Goal: Task Accomplishment & Management: Manage account settings

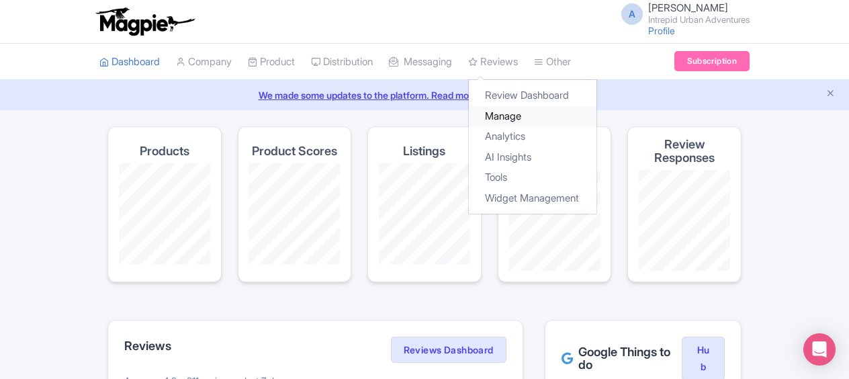
click at [533, 116] on link "Manage" at bounding box center [533, 116] width 128 height 21
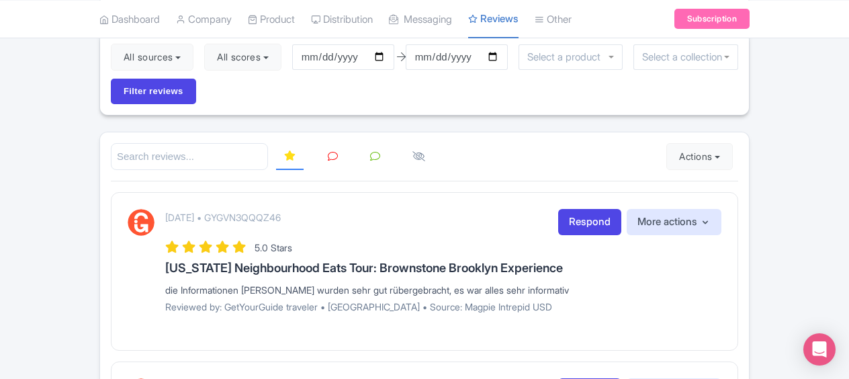
scroll to position [67, 0]
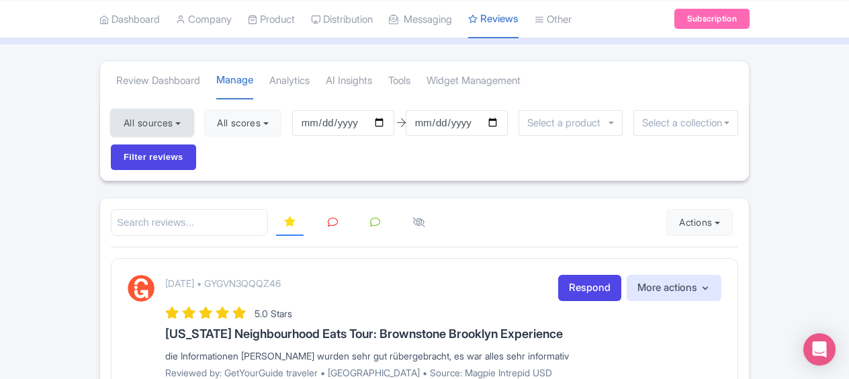
click at [165, 114] on button "All sources" at bounding box center [152, 122] width 83 height 27
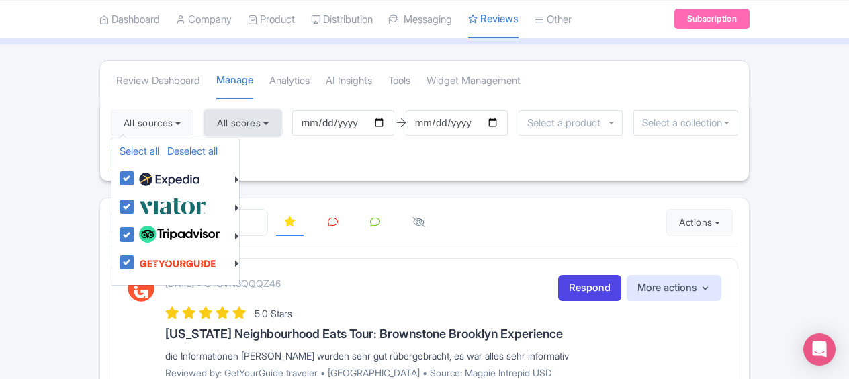
click at [257, 118] on button "All scores" at bounding box center [242, 122] width 77 height 27
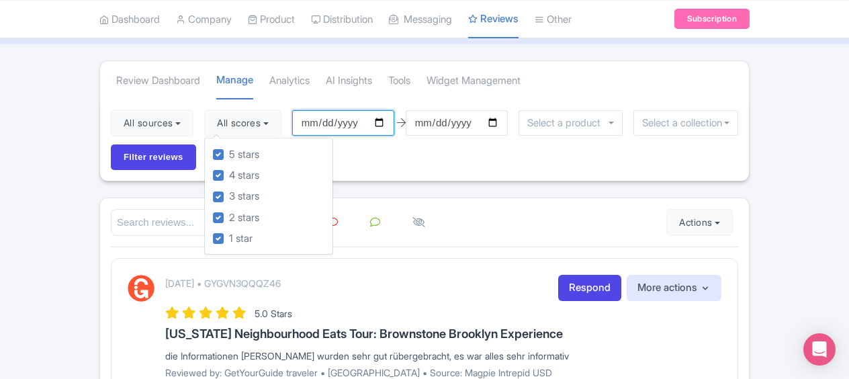
click at [322, 121] on input "2025-07-09" at bounding box center [343, 123] width 102 height 26
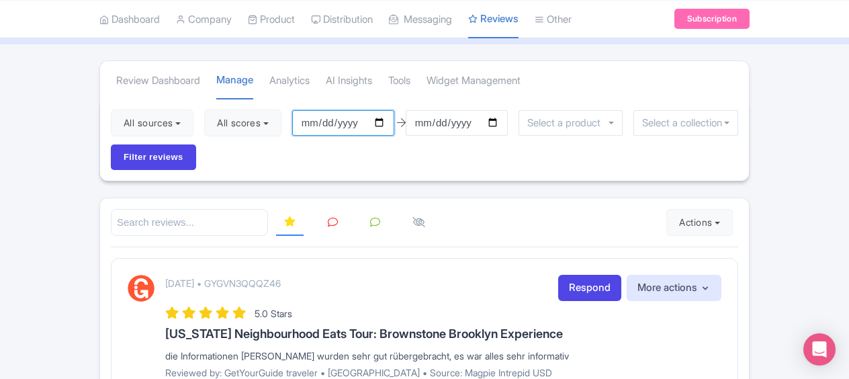
click at [381, 120] on input "2025-07-09" at bounding box center [343, 123] width 102 height 26
type input "[DATE]"
click at [454, 120] on input "2025-10-08" at bounding box center [457, 123] width 102 height 26
click at [497, 122] on input "2025-10-08" at bounding box center [457, 123] width 102 height 26
type input "[DATE]"
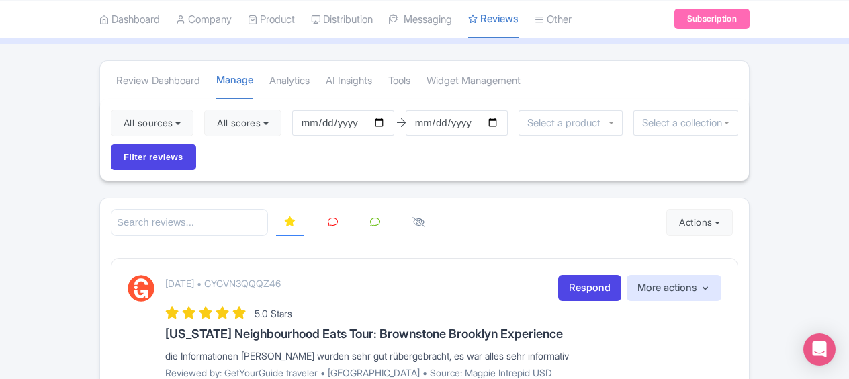
click at [634, 162] on div "All sources Select all Deselect all Select all Deselect all Urban Adventures - …" at bounding box center [424, 140] width 649 height 82
click at [161, 163] on input "Filter reviews" at bounding box center [153, 157] width 85 height 26
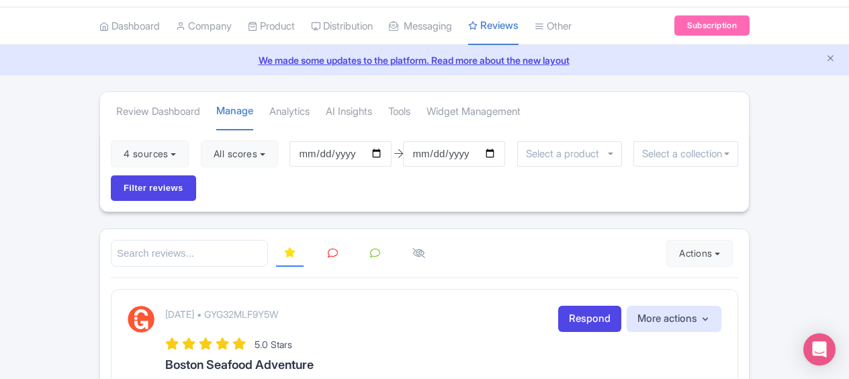
scroll to position [67, 0]
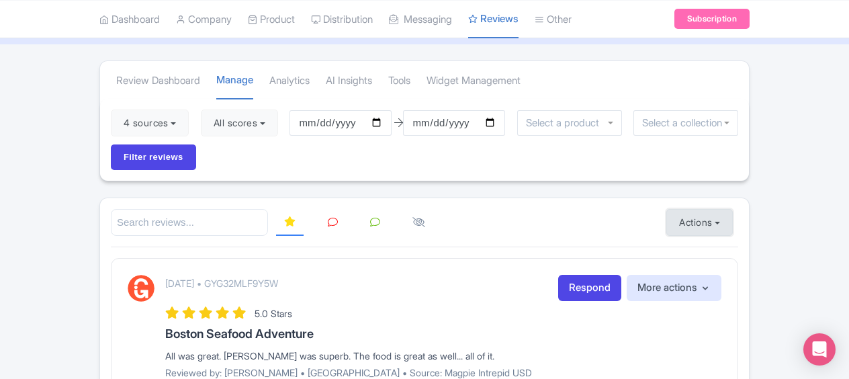
click at [702, 222] on button "Actions" at bounding box center [699, 222] width 66 height 27
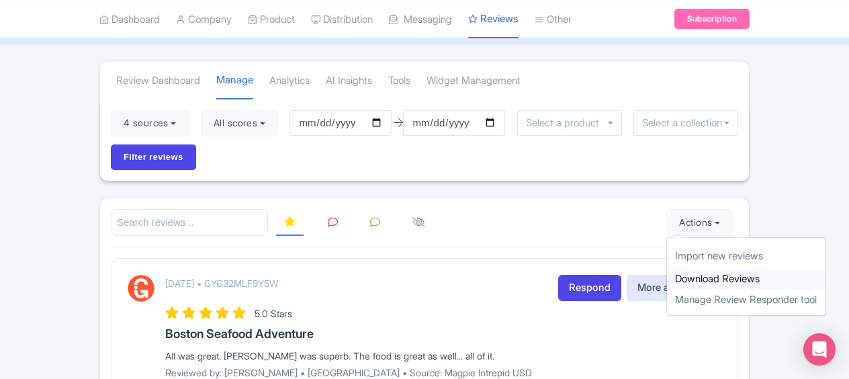
click at [728, 273] on link "Download Reviews" at bounding box center [746, 279] width 158 height 21
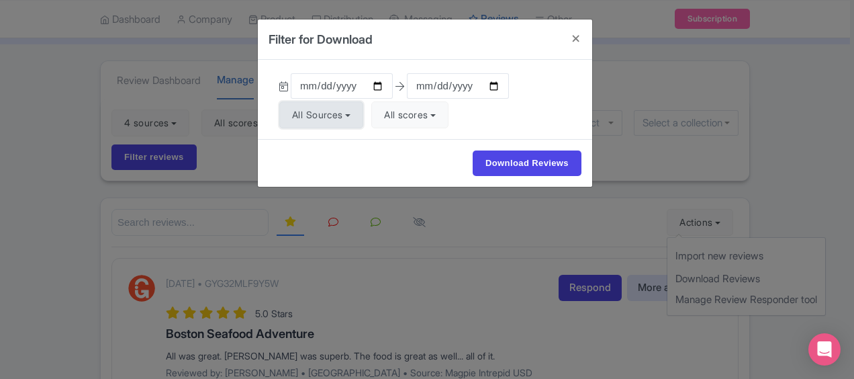
click at [304, 109] on button "All Sources" at bounding box center [321, 114] width 84 height 27
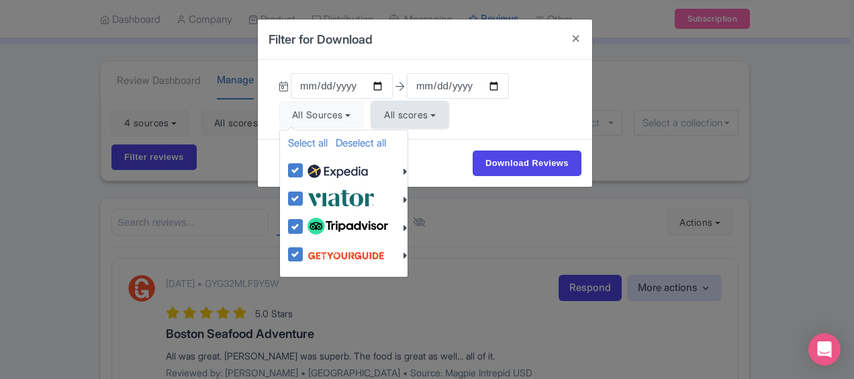
click at [433, 120] on button "All scores" at bounding box center [409, 114] width 77 height 27
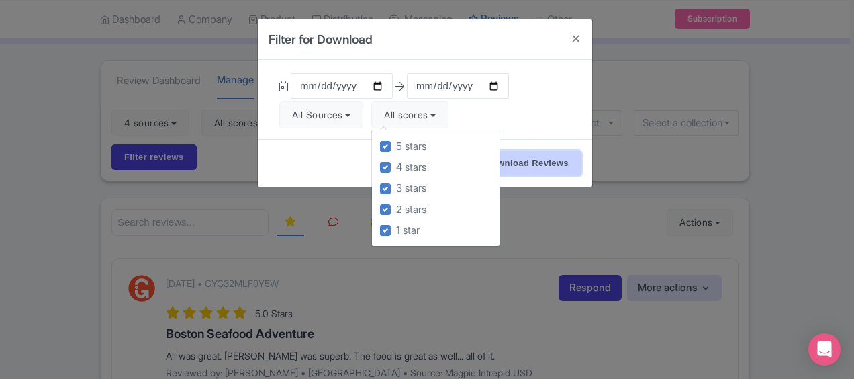
click at [561, 161] on input "Download Reviews" at bounding box center [527, 163] width 109 height 26
